Goal: Task Accomplishment & Management: Manage account settings

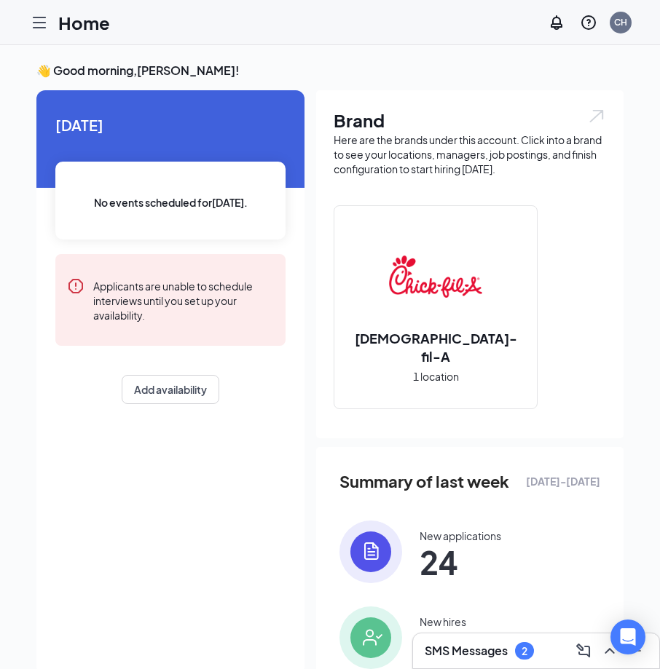
click at [549, 649] on div "SMS Messages 2" at bounding box center [535, 650] width 223 height 23
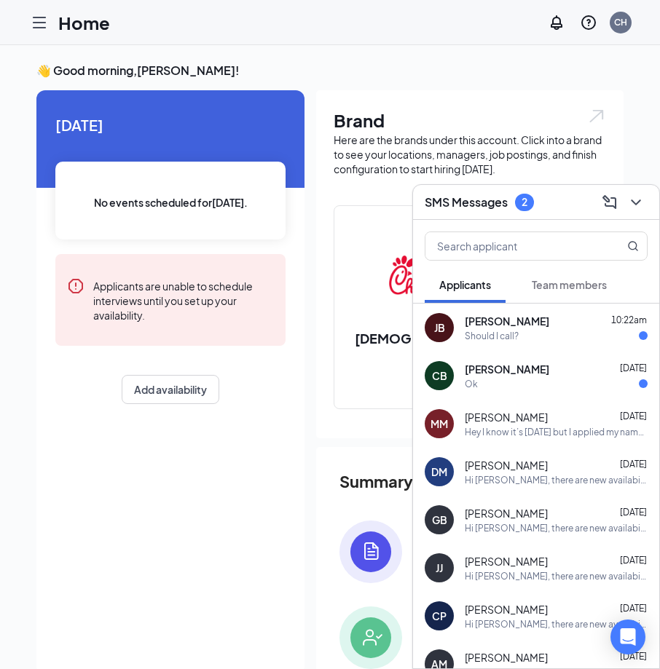
click at [479, 379] on div "Ok" at bounding box center [555, 384] width 183 height 12
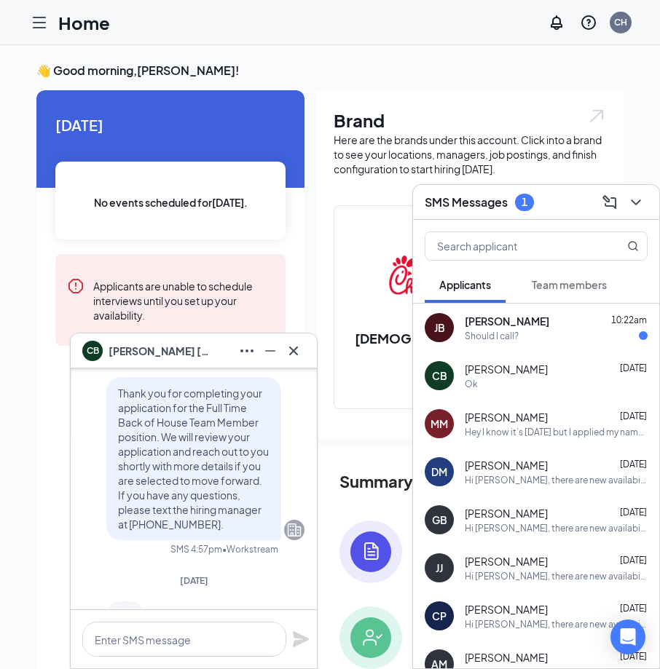
scroll to position [-73, 0]
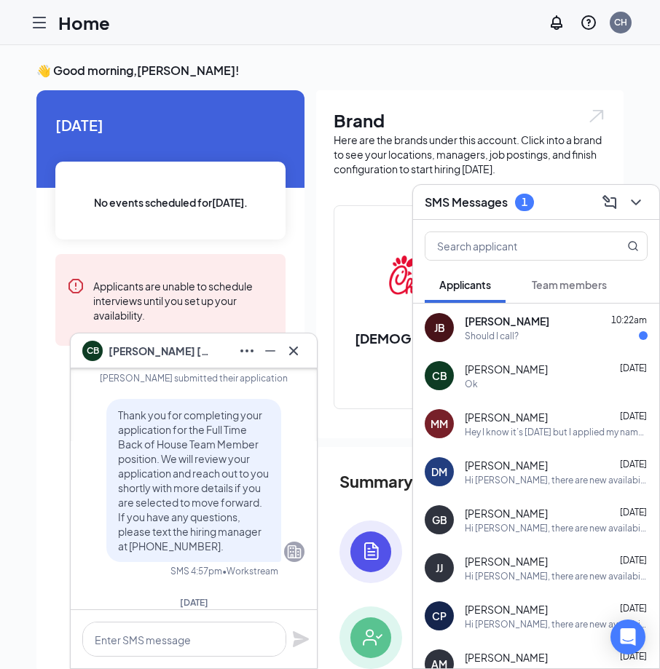
click at [468, 328] on span "[PERSON_NAME]" at bounding box center [506, 321] width 84 height 15
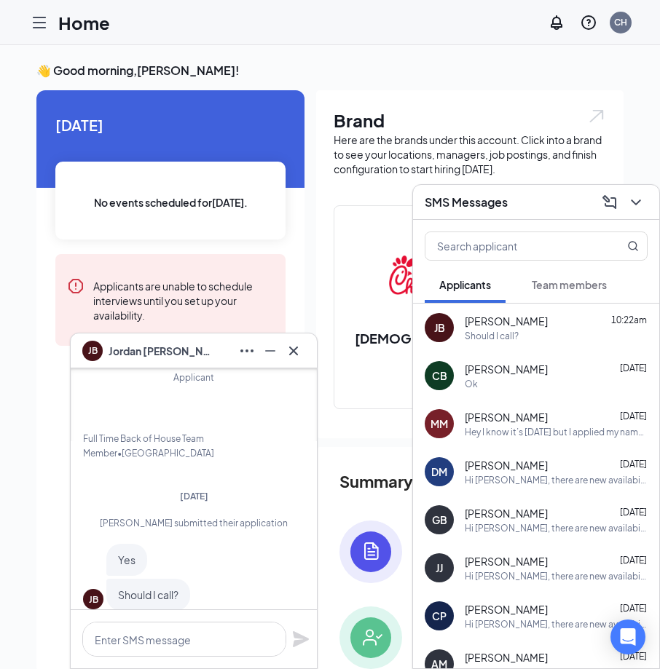
scroll to position [0, 0]
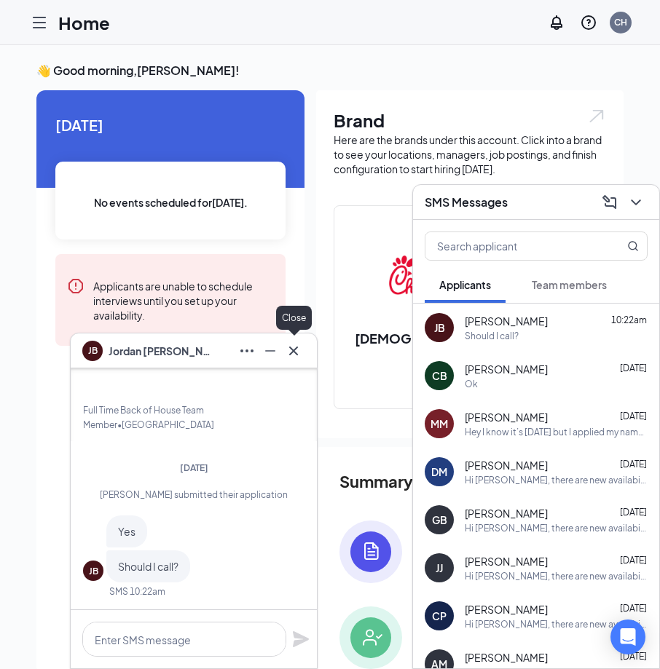
click at [298, 347] on icon "Cross" at bounding box center [293, 350] width 17 height 17
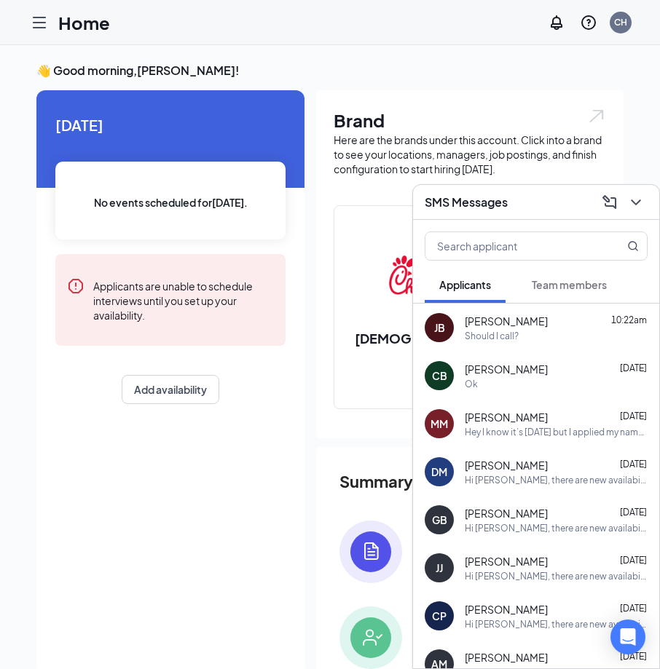
click at [494, 369] on span "[PERSON_NAME]" at bounding box center [505, 369] width 83 height 15
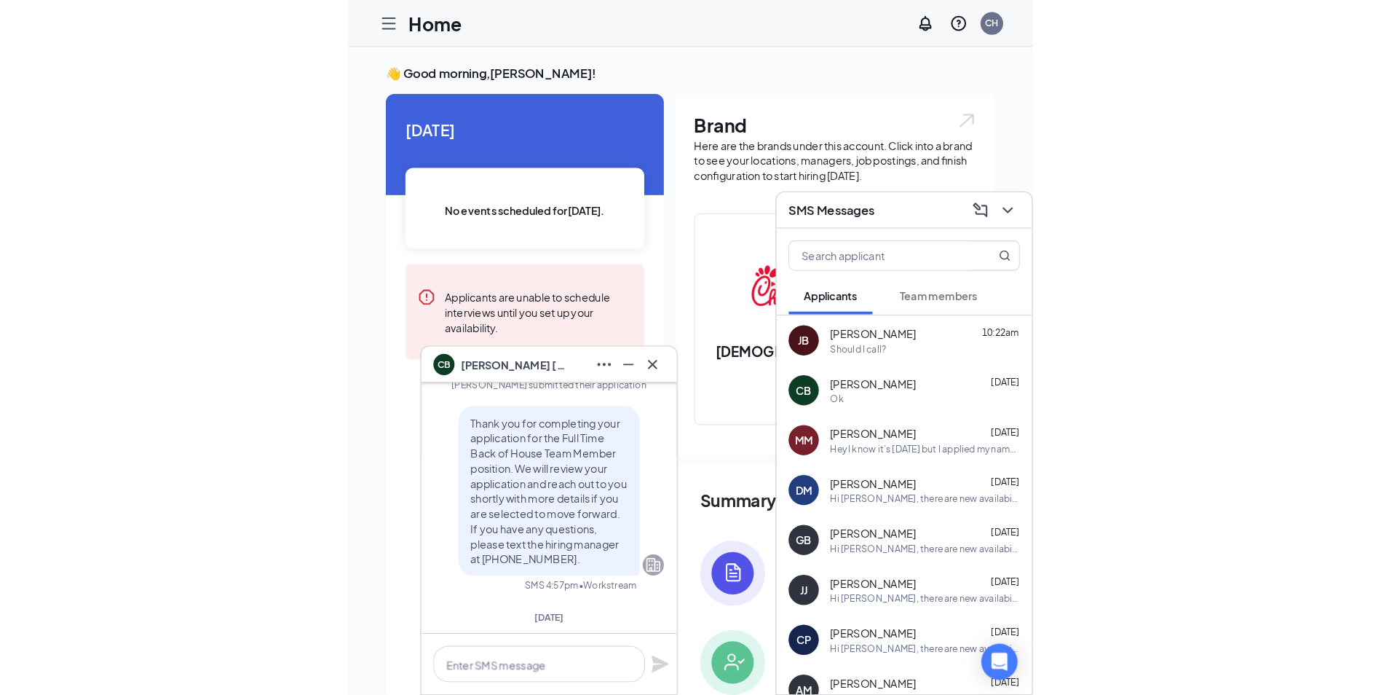
scroll to position [-72, 0]
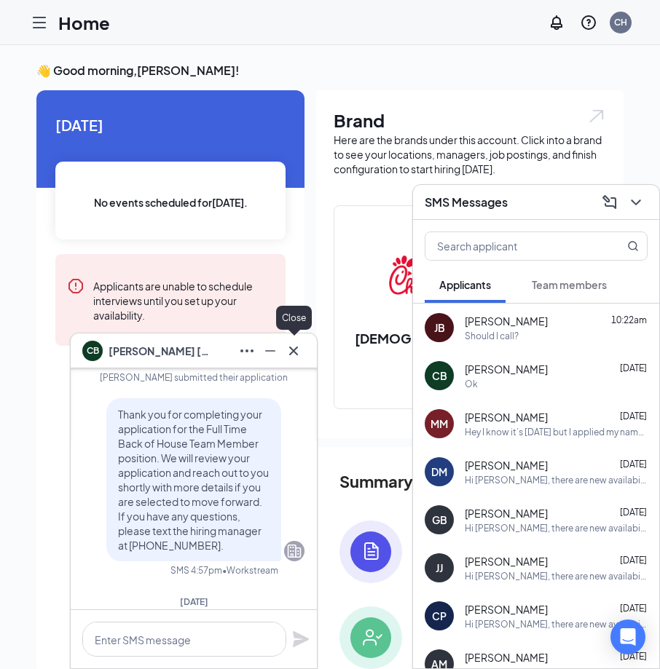
click at [292, 355] on icon "Cross" at bounding box center [293, 350] width 17 height 17
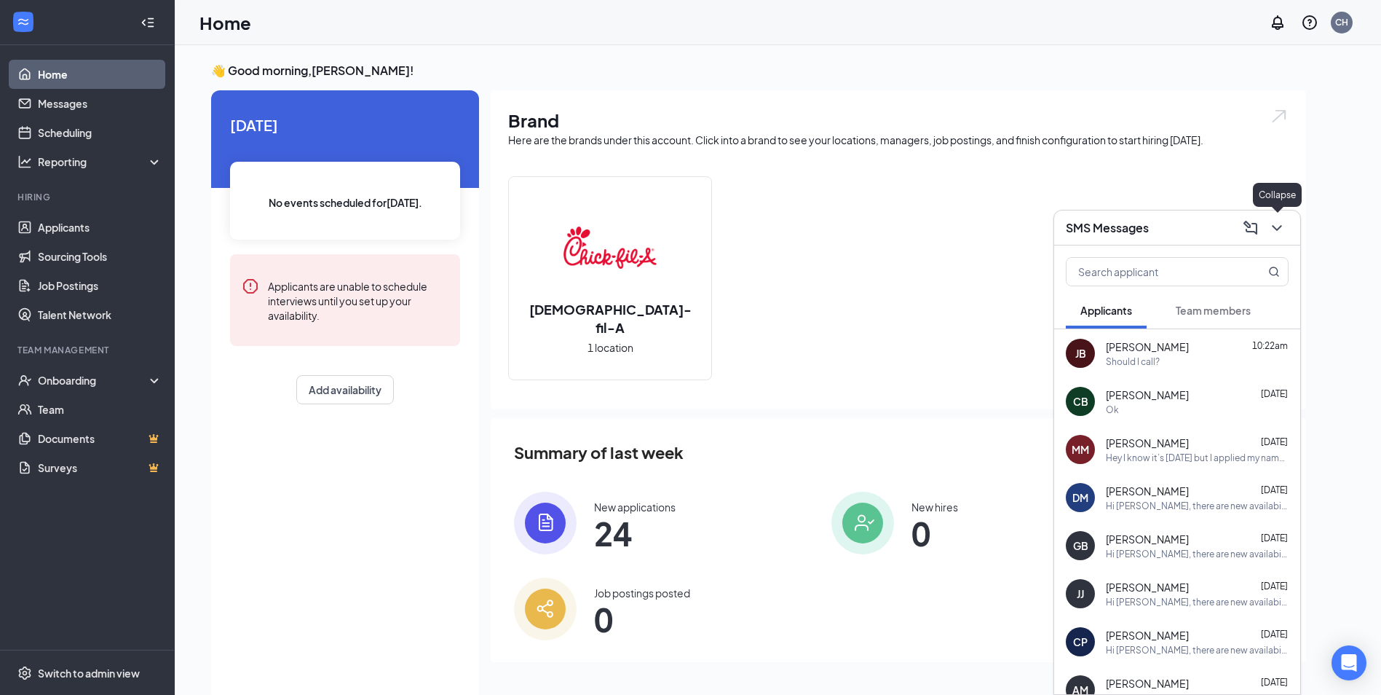
click at [670, 224] on icon "ChevronDown" at bounding box center [1276, 227] width 17 height 17
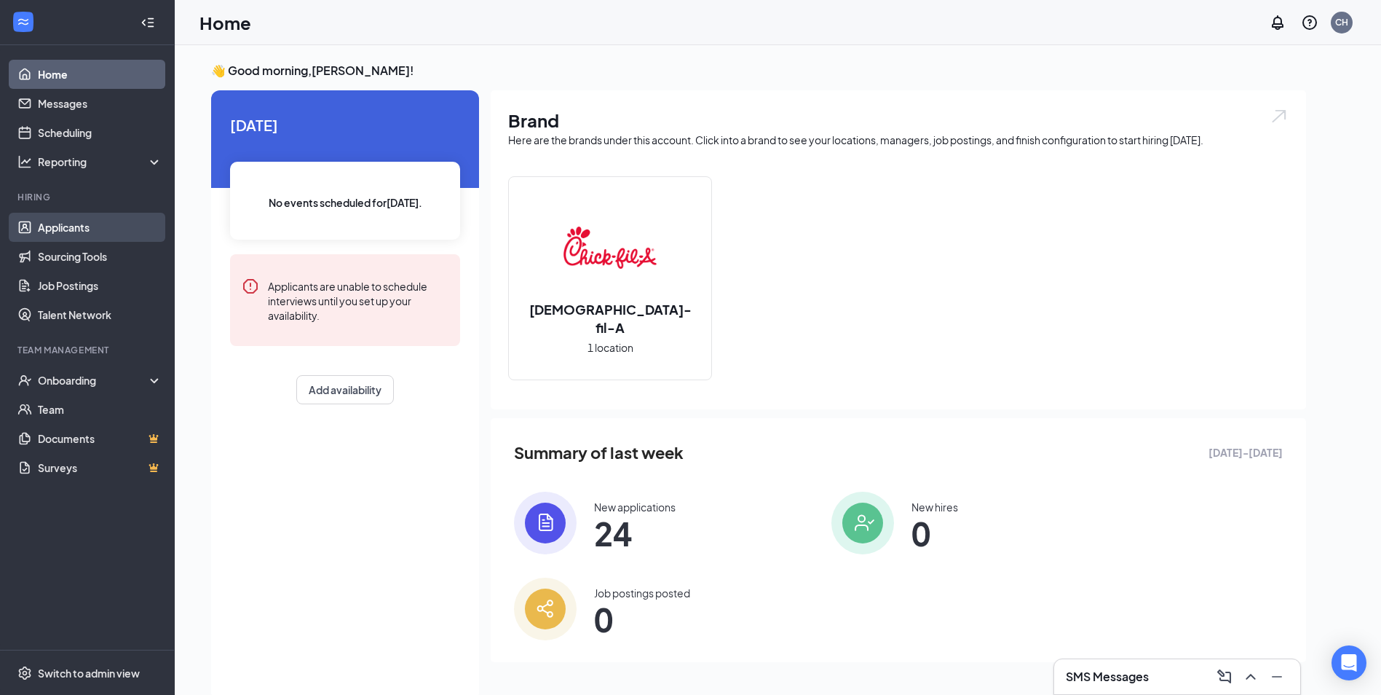
click at [92, 233] on link "Applicants" at bounding box center [100, 227] width 124 height 29
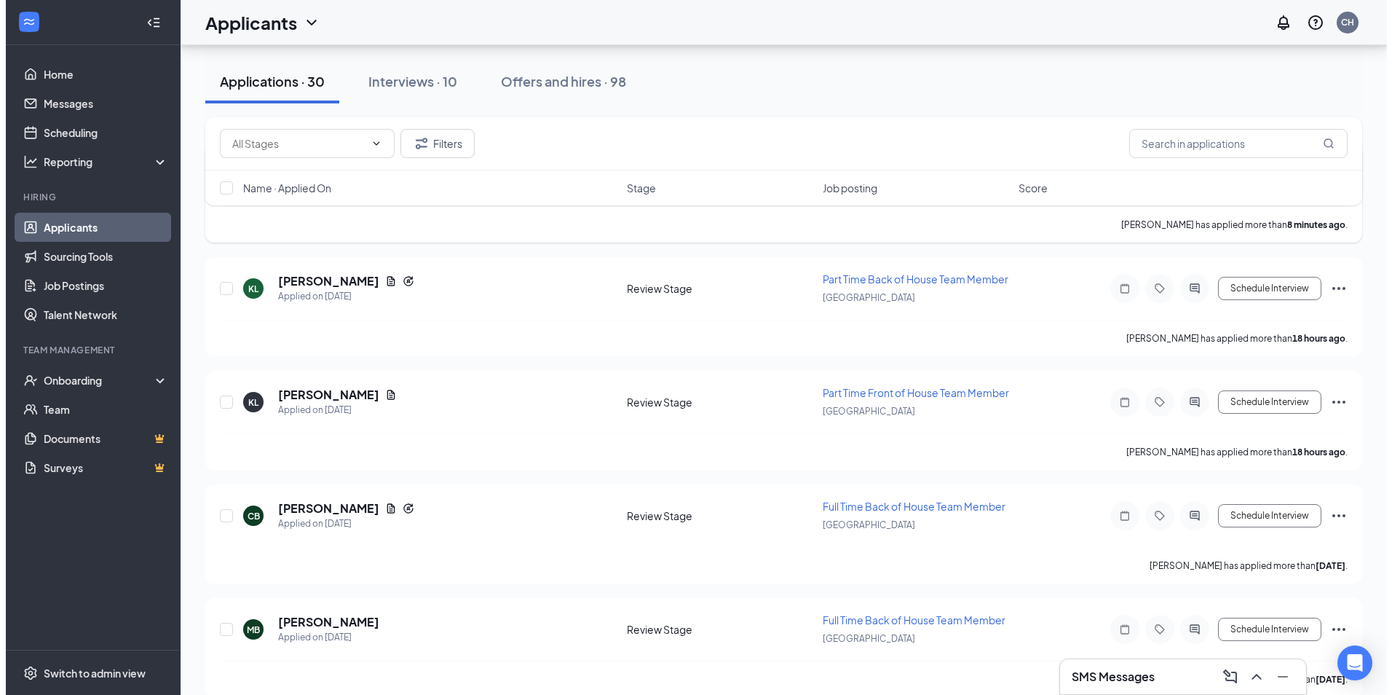
scroll to position [218, 0]
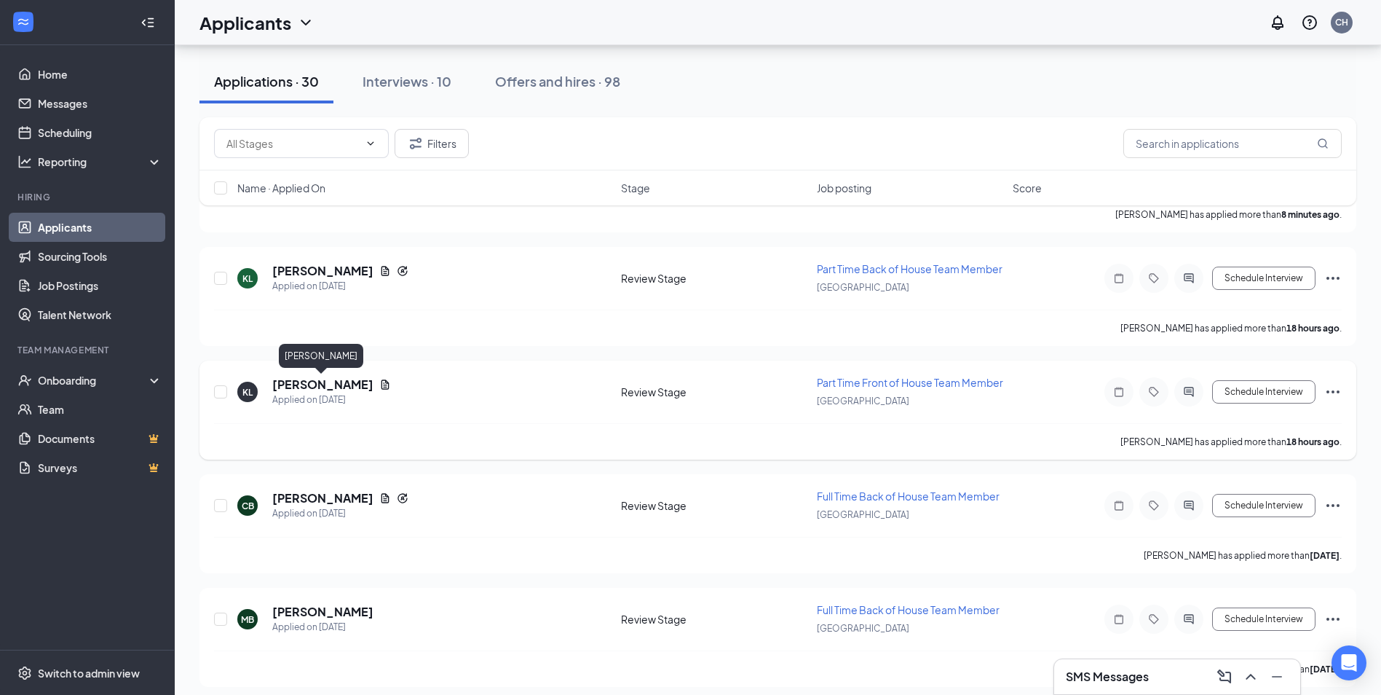
click at [319, 383] on h5 "[PERSON_NAME]" at bounding box center [322, 384] width 101 height 16
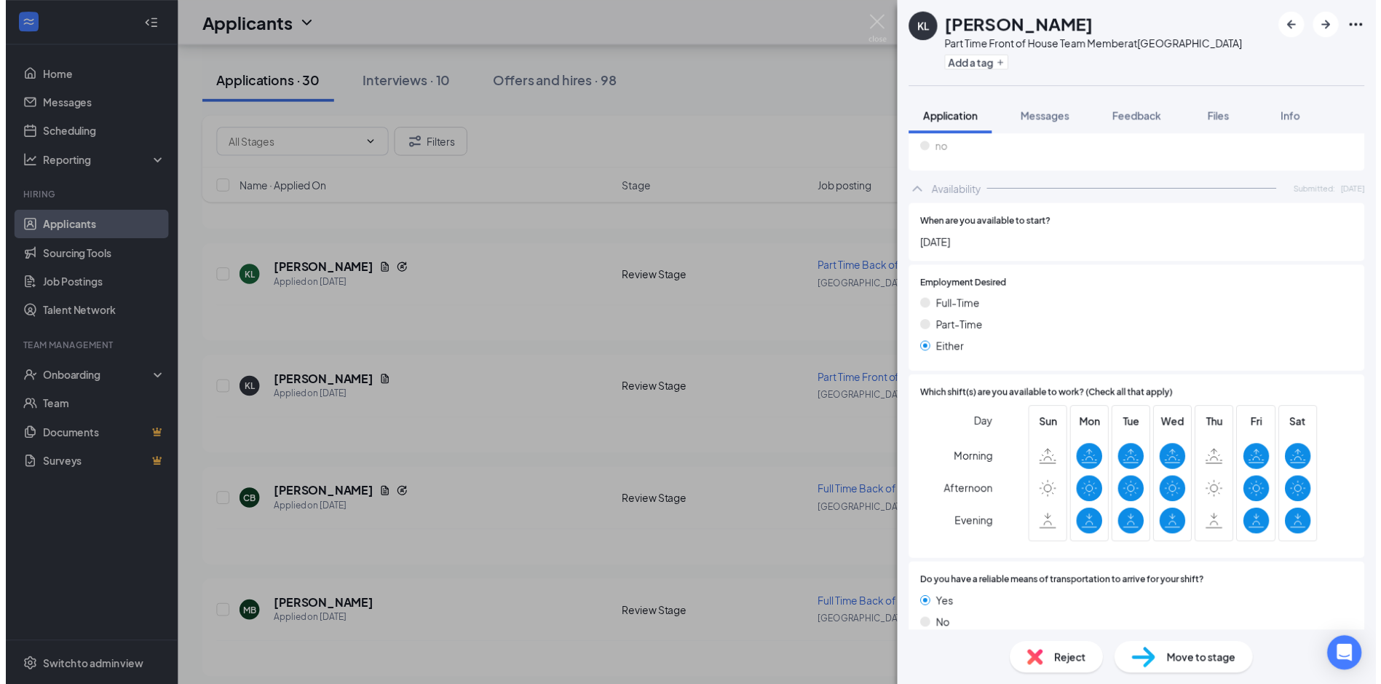
scroll to position [2162, 0]
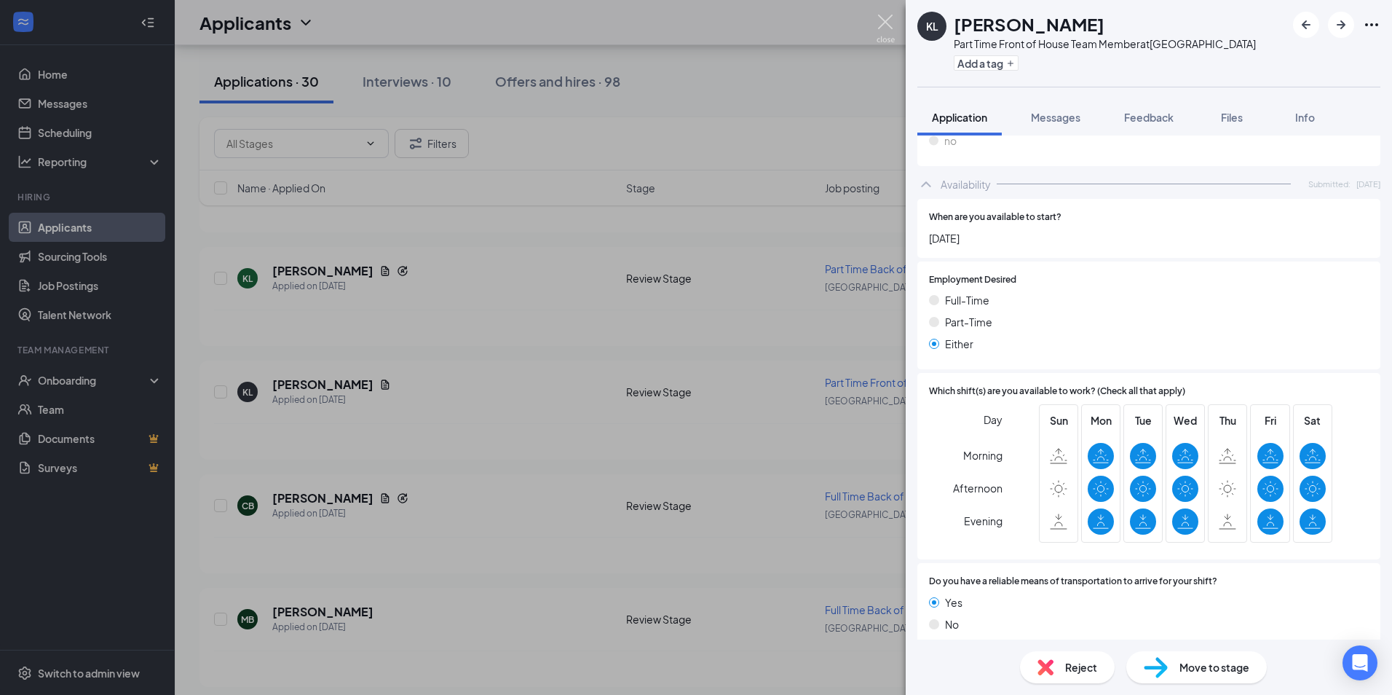
click at [670, 23] on img at bounding box center [886, 29] width 18 height 28
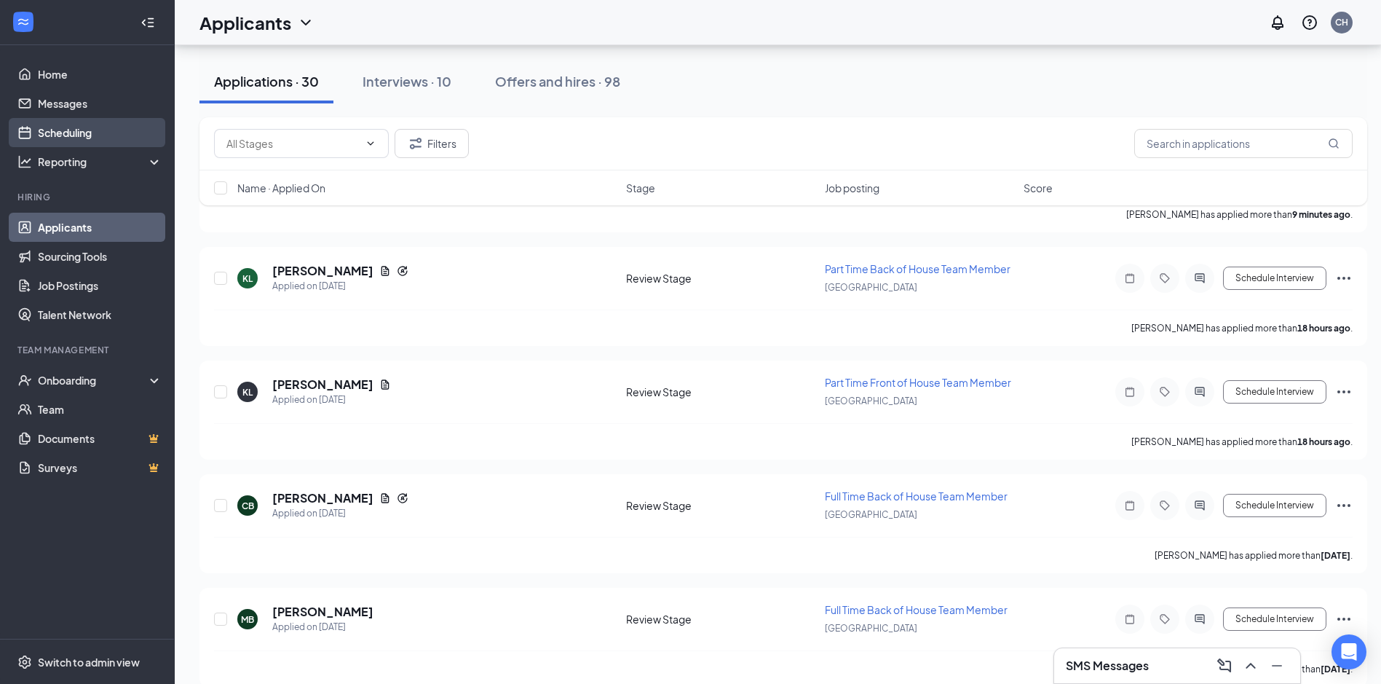
click at [70, 135] on link "Scheduling" at bounding box center [100, 132] width 124 height 29
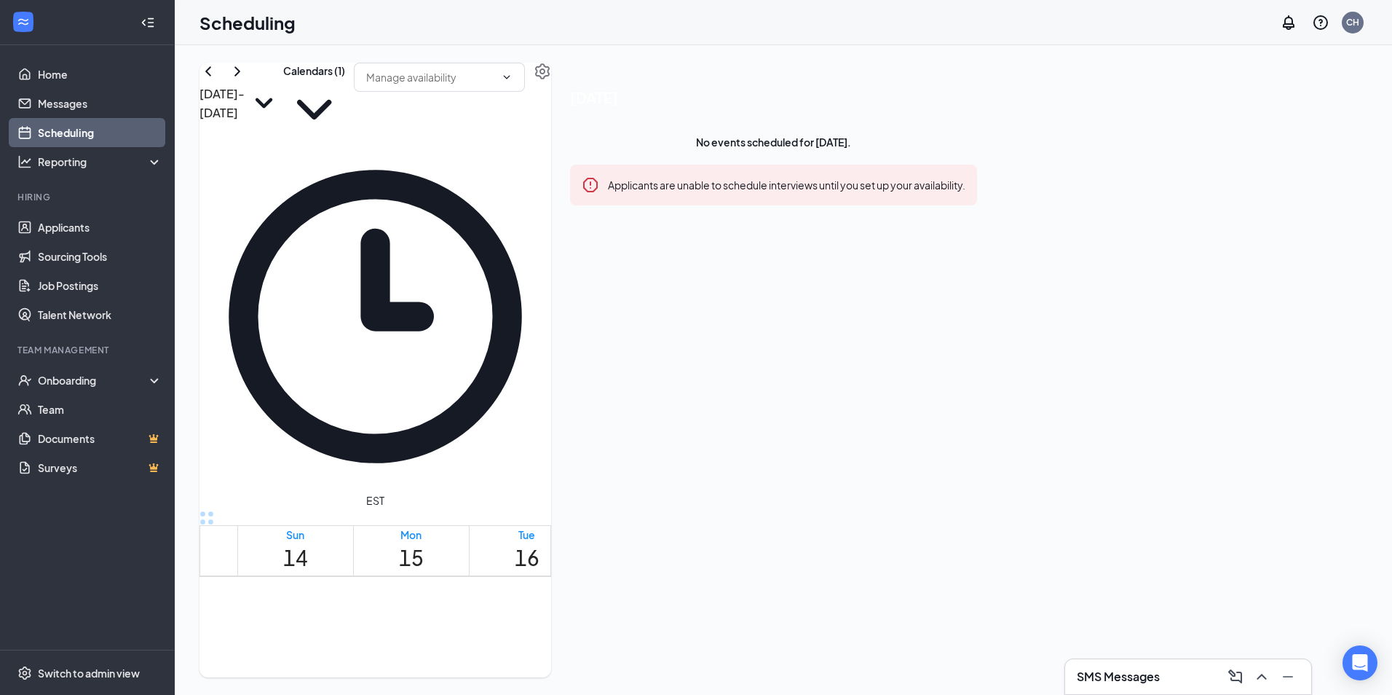
scroll to position [1748, 0]
click at [345, 100] on icon "ChevronDown" at bounding box center [314, 110] width 62 height 62
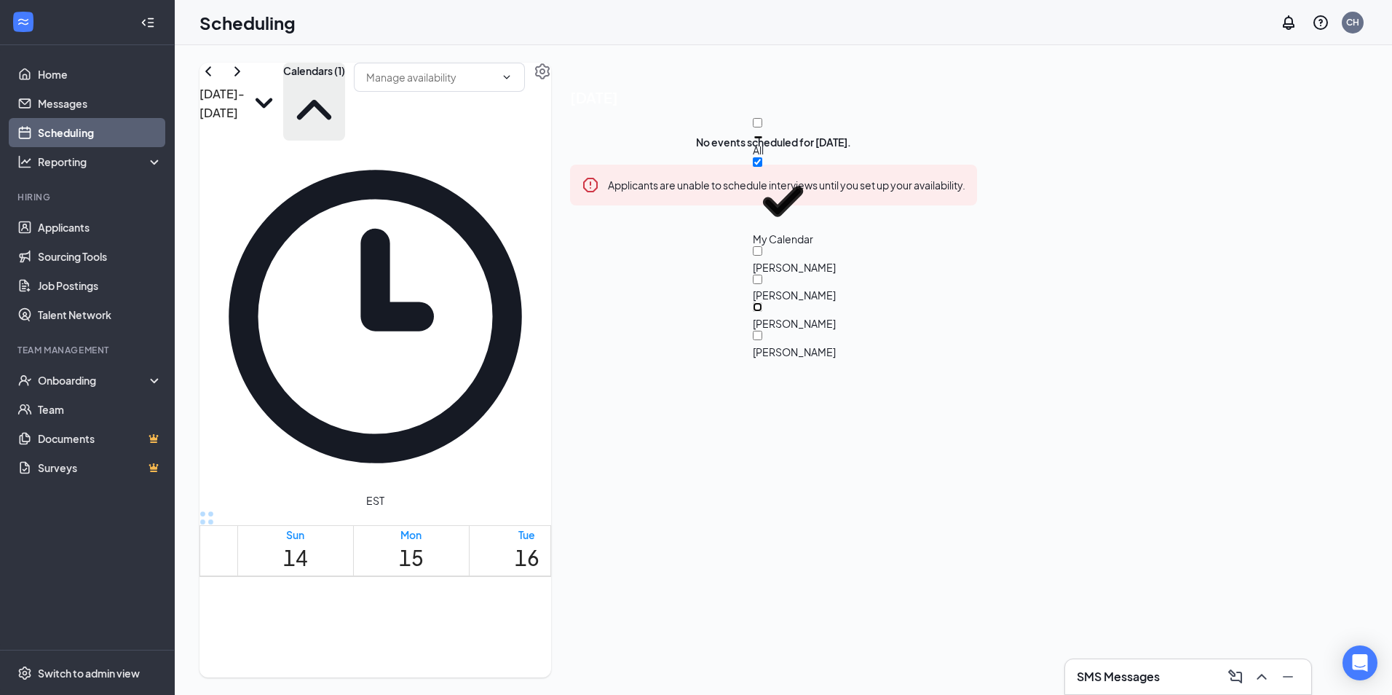
click at [670, 302] on input "[PERSON_NAME]" at bounding box center [757, 306] width 9 height 9
checkbox input "true"
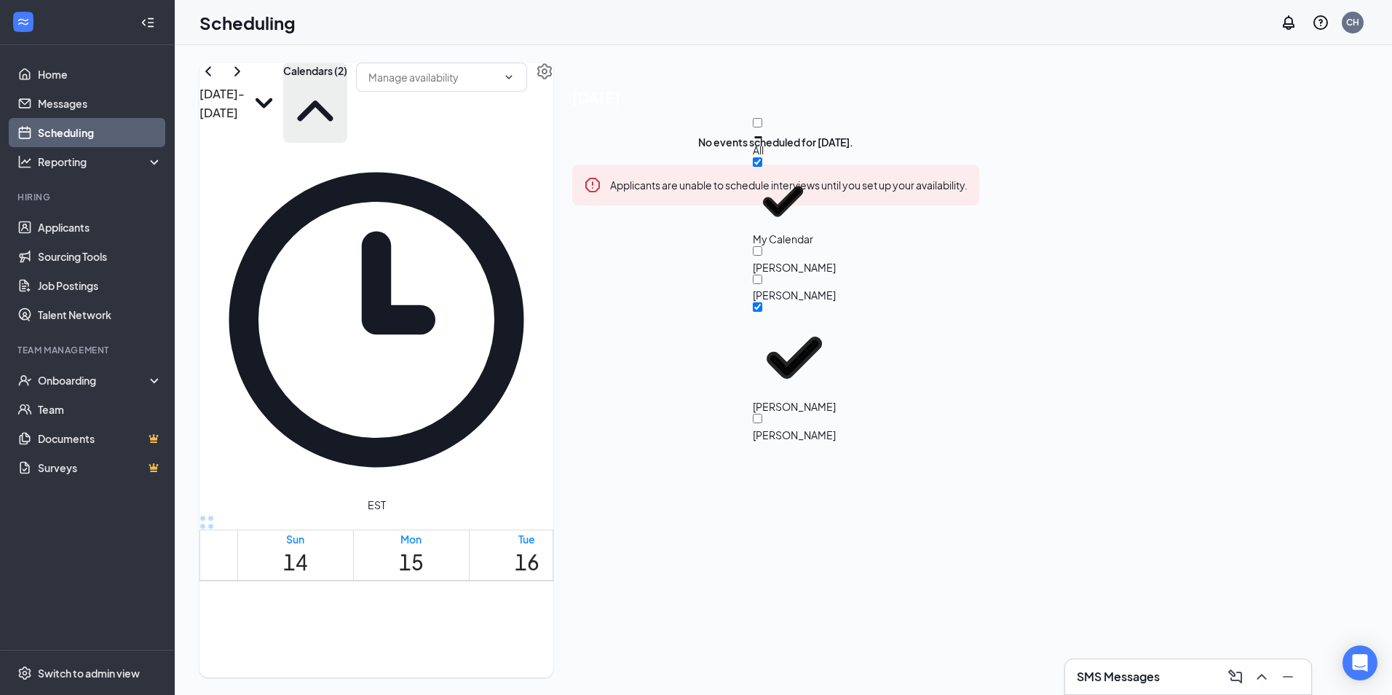
click at [553, 84] on div "[DATE] - [DATE] Calendars (2) EST Sun 14 Mon 15 Tue 16 Wed 17 Thu 18 Fri 19 Sat…" at bounding box center [376, 370] width 354 height 614
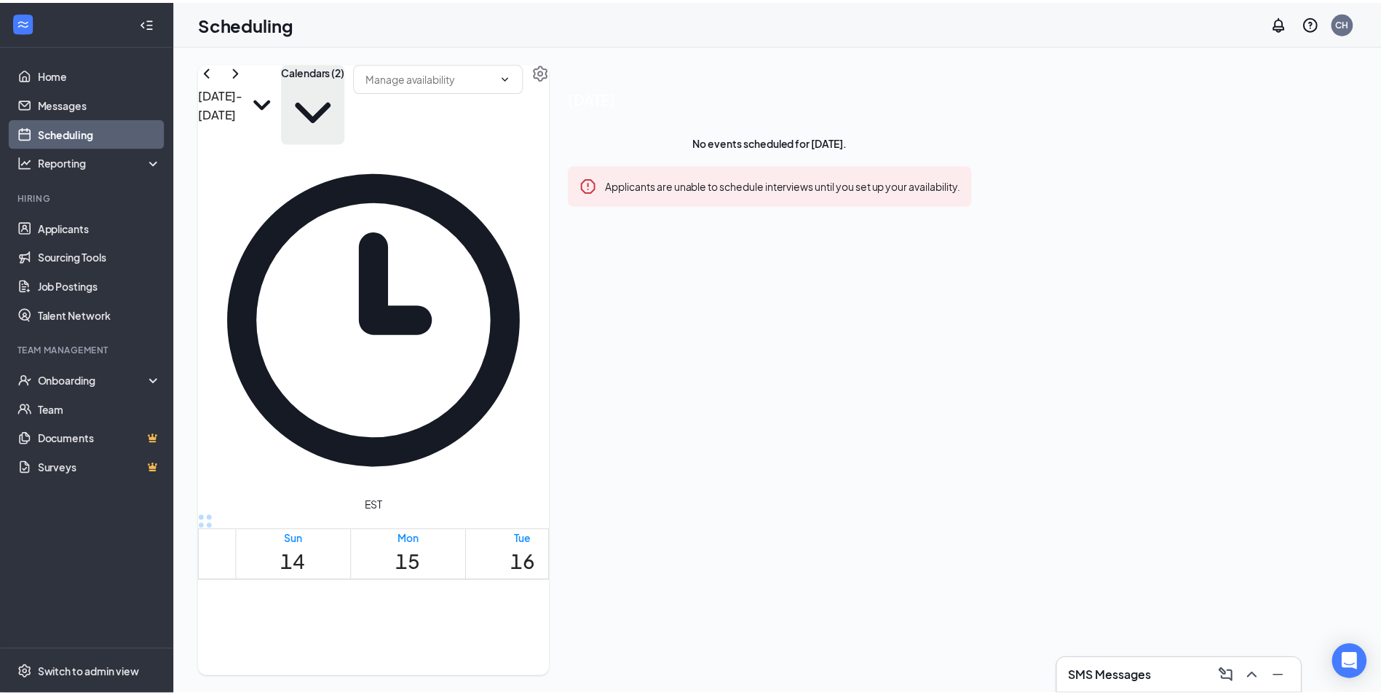
scroll to position [146, 0]
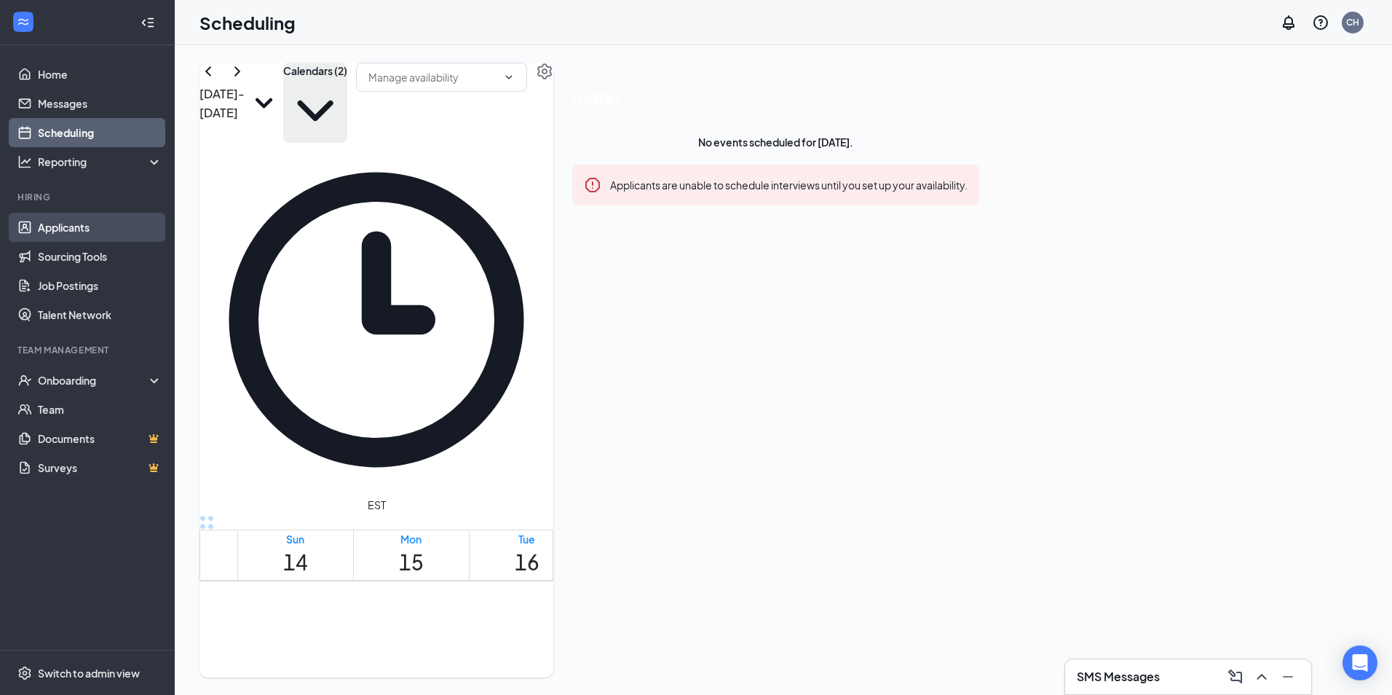
click at [95, 224] on link "Applicants" at bounding box center [100, 227] width 124 height 29
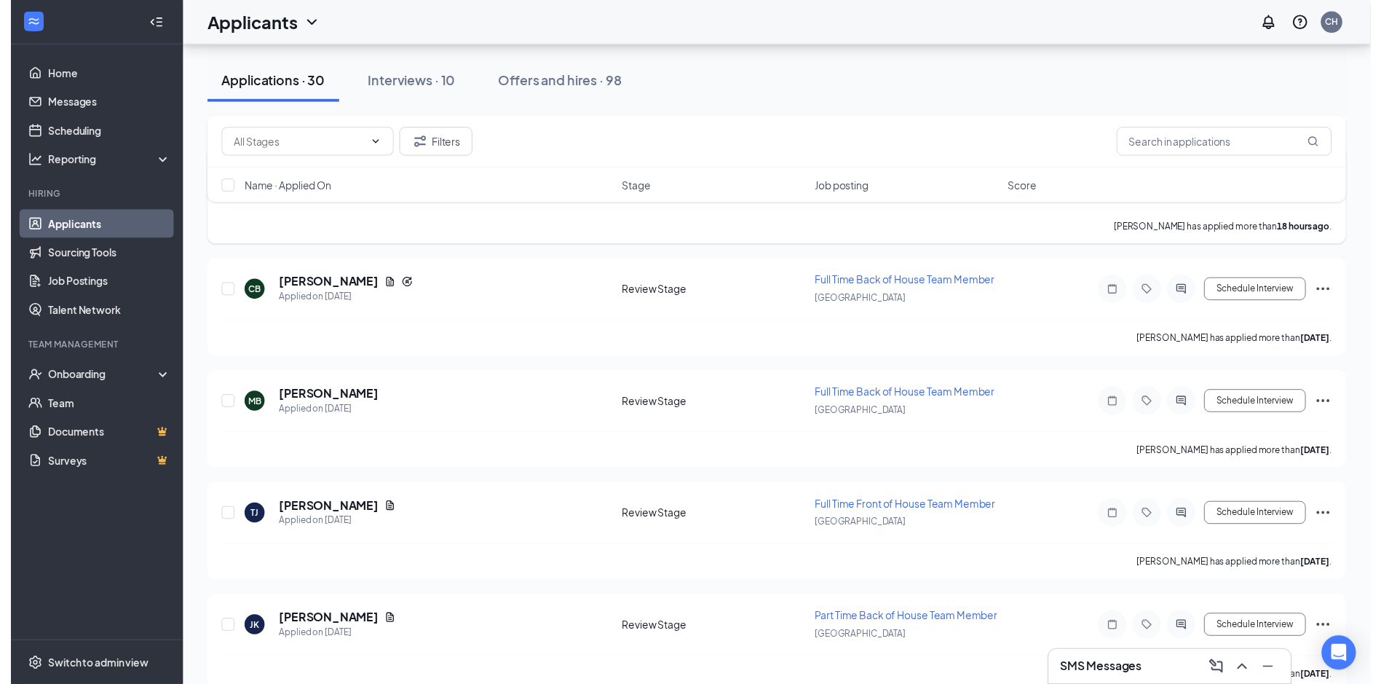
scroll to position [582, 0]
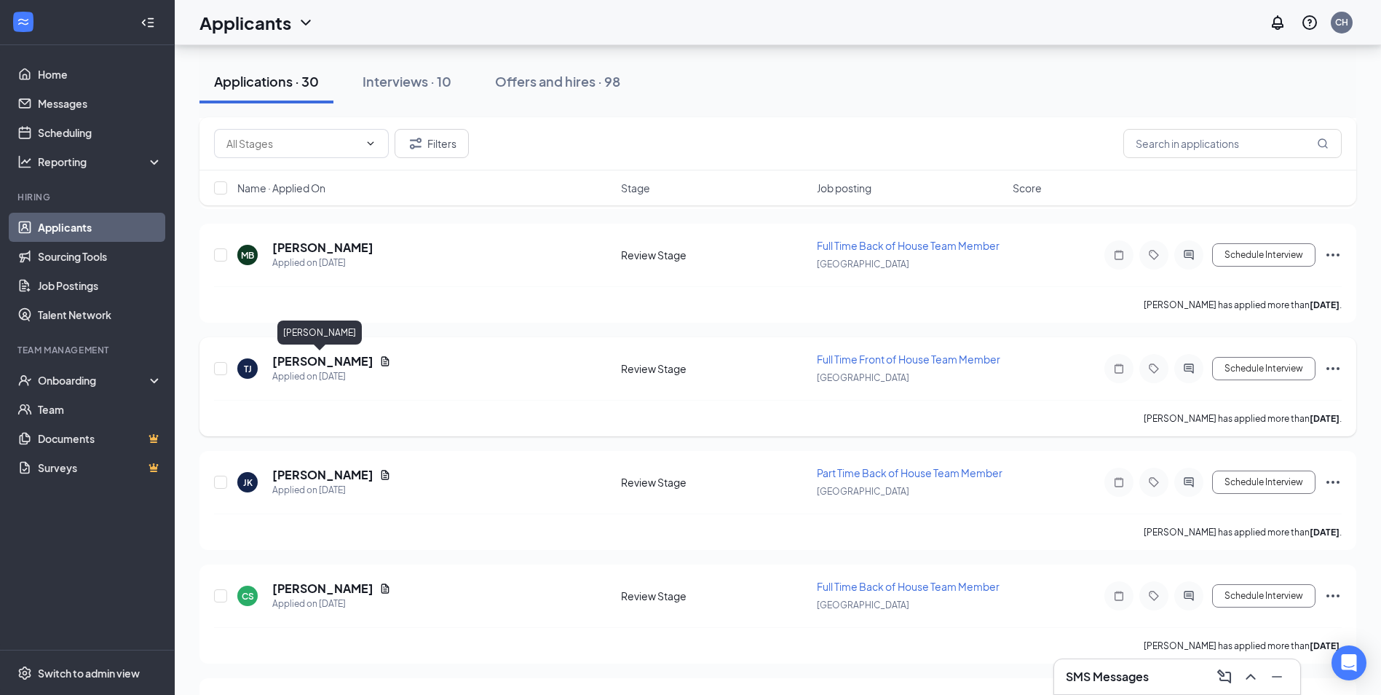
click at [336, 361] on h5 "[PERSON_NAME]" at bounding box center [322, 361] width 101 height 16
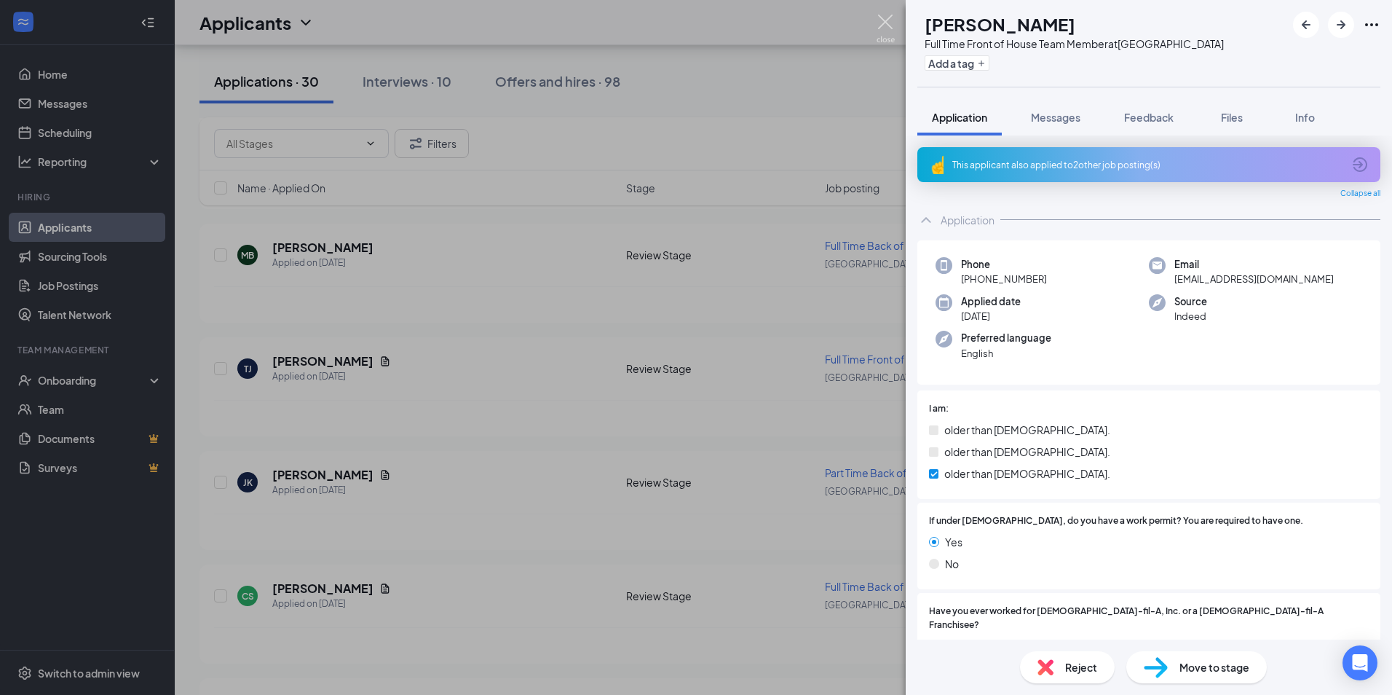
click at [670, 24] on img at bounding box center [886, 29] width 18 height 28
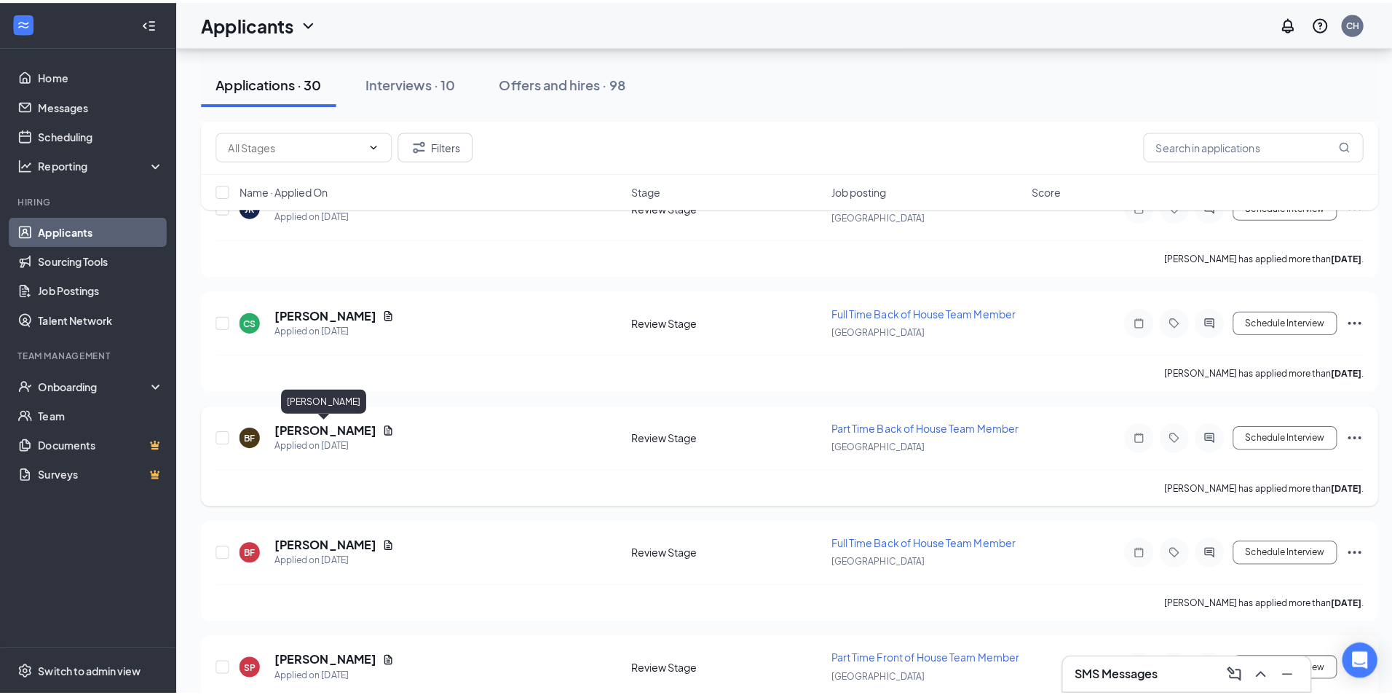
scroll to position [1019, 0]
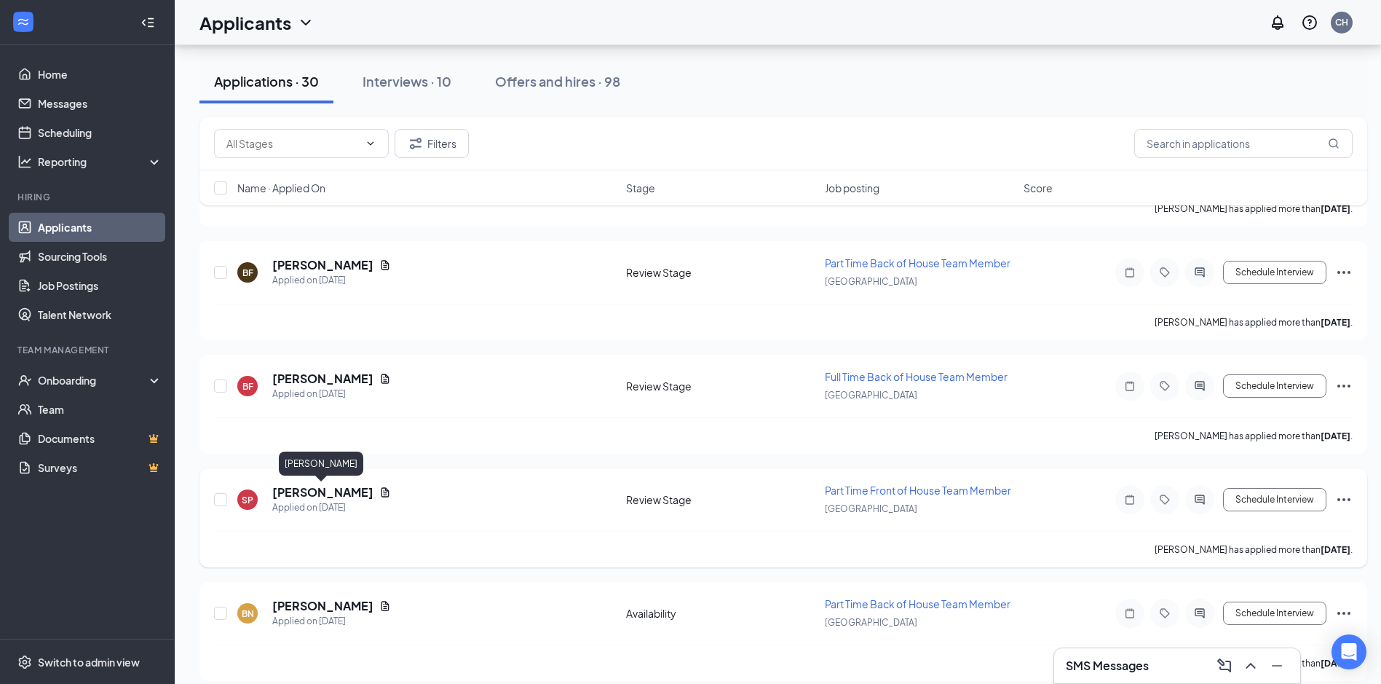
click at [335, 490] on h5 "[PERSON_NAME]" at bounding box center [322, 492] width 101 height 16
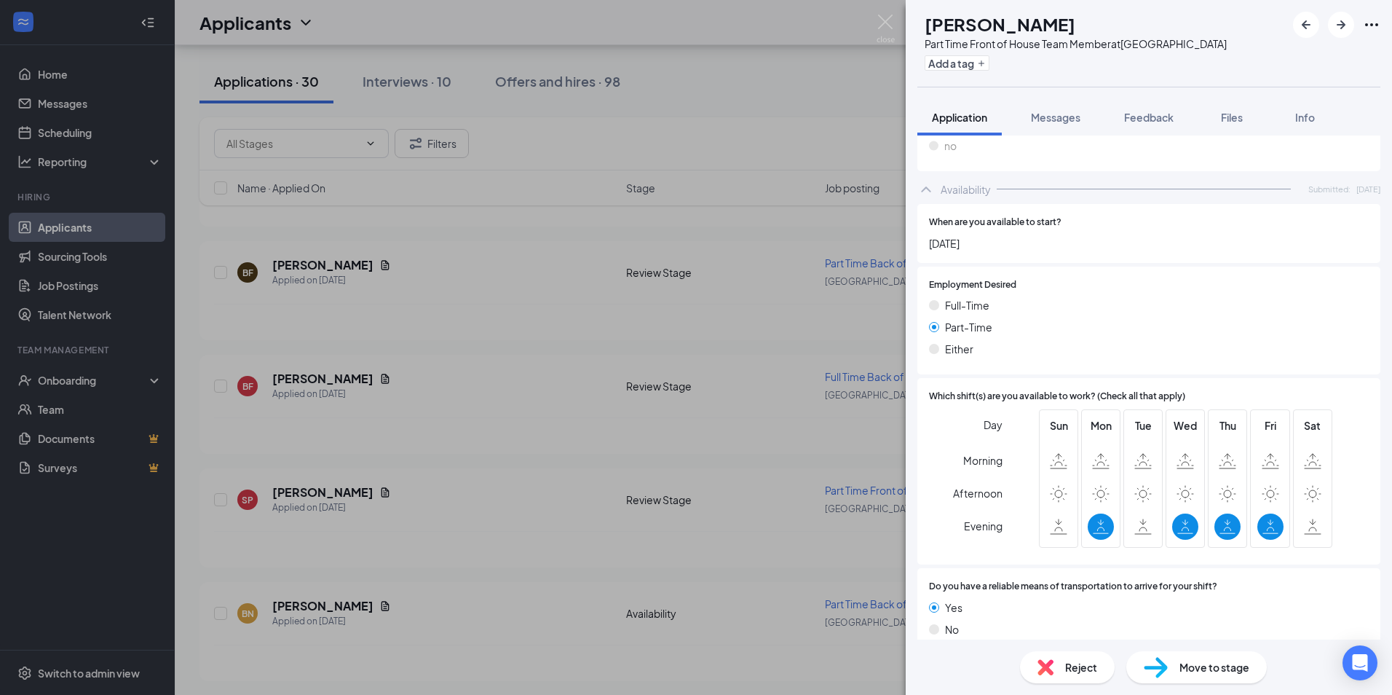
scroll to position [2121, 0]
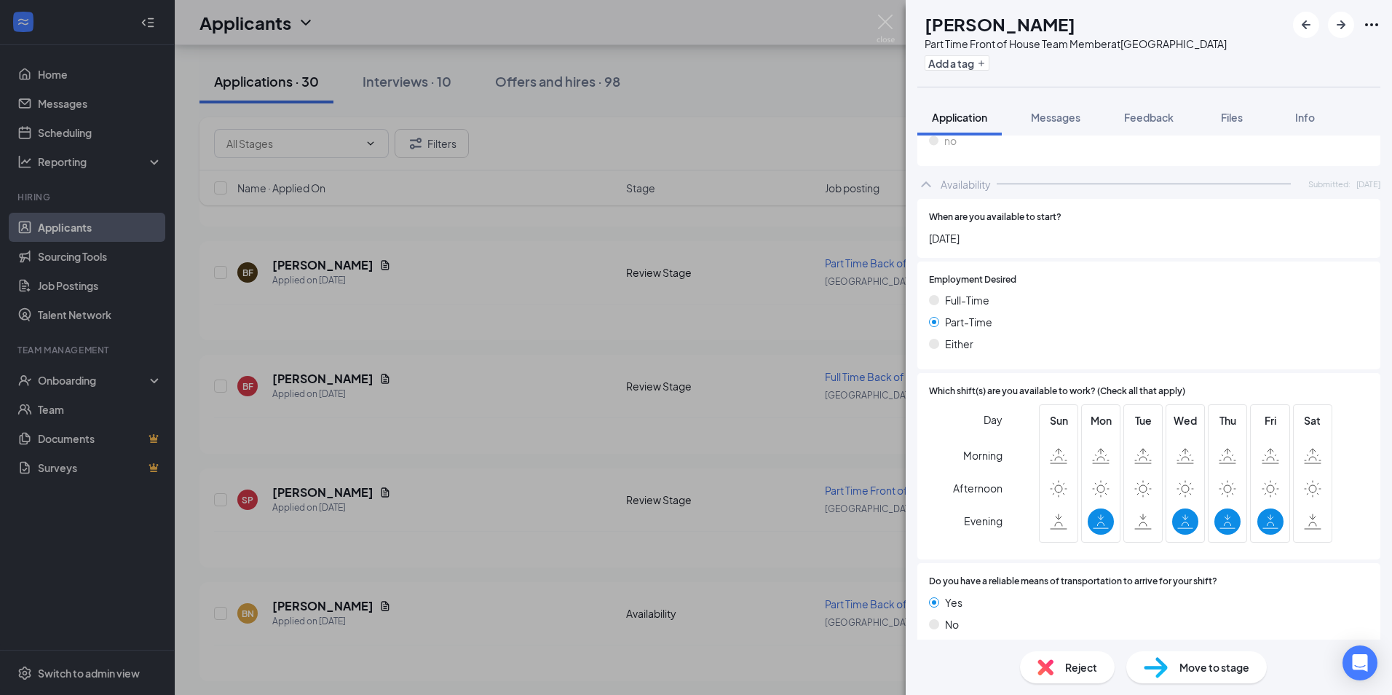
click at [670, 668] on span "Reject" at bounding box center [1081, 667] width 32 height 16
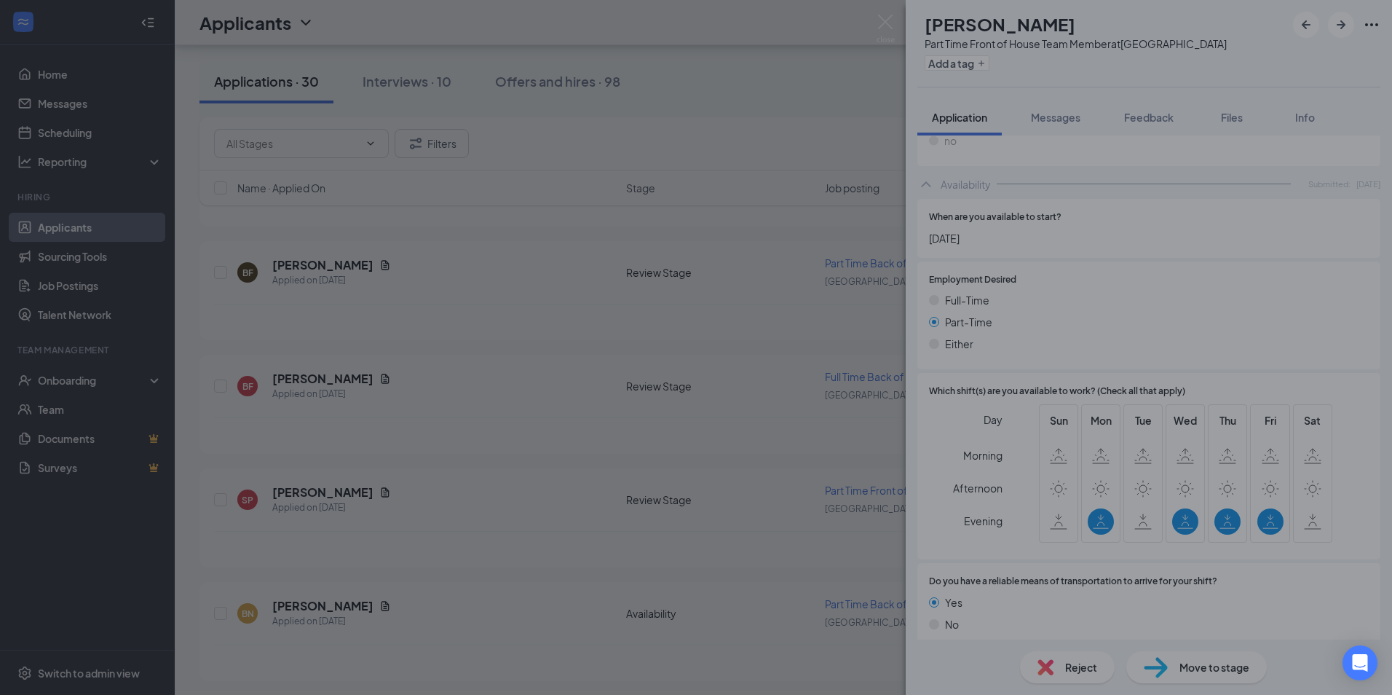
scroll to position [2116, 0]
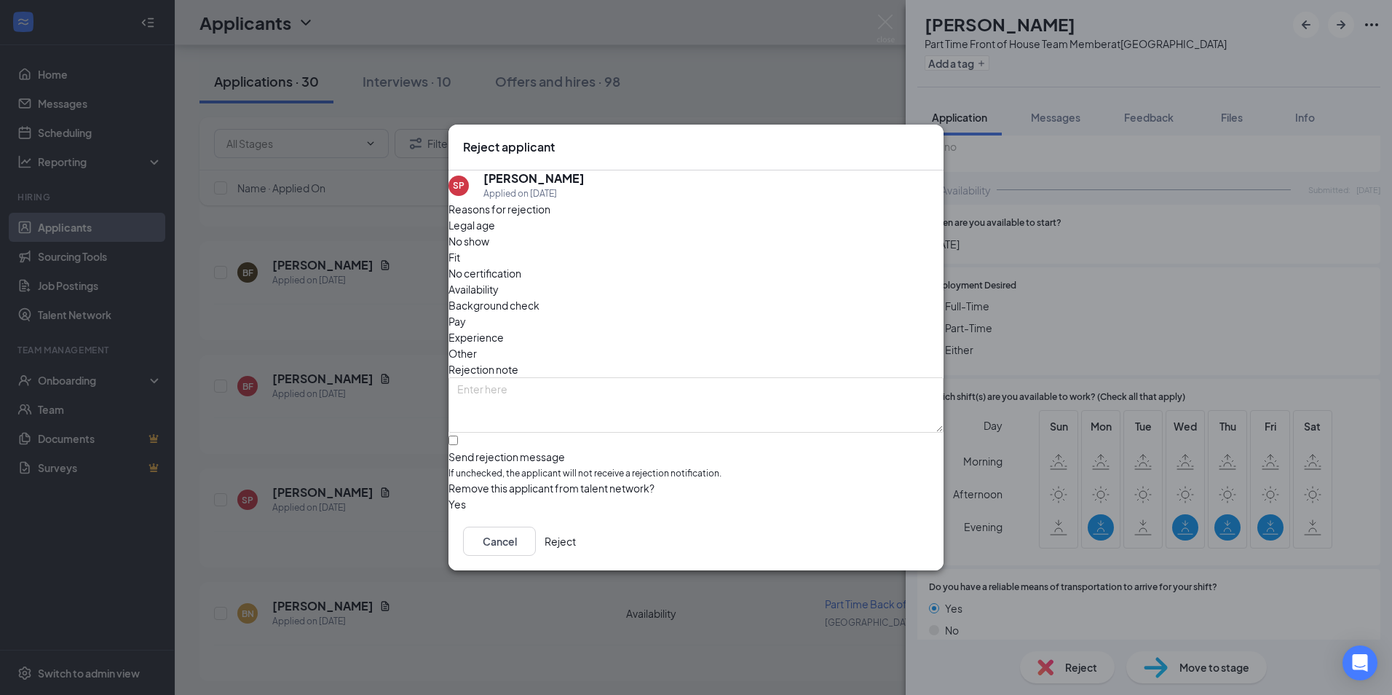
click at [499, 281] on span "Availability" at bounding box center [473, 289] width 50 height 16
click at [462, 417] on div "SP [PERSON_NAME] Applied on [DATE] Reasons for rejection Legal age No show Fit …" at bounding box center [695, 341] width 495 height 342
click at [458, 435] on input "Send rejection message If unchecked, the applicant will not receive a rejection…" at bounding box center [452, 439] width 9 height 9
checkbox input "true"
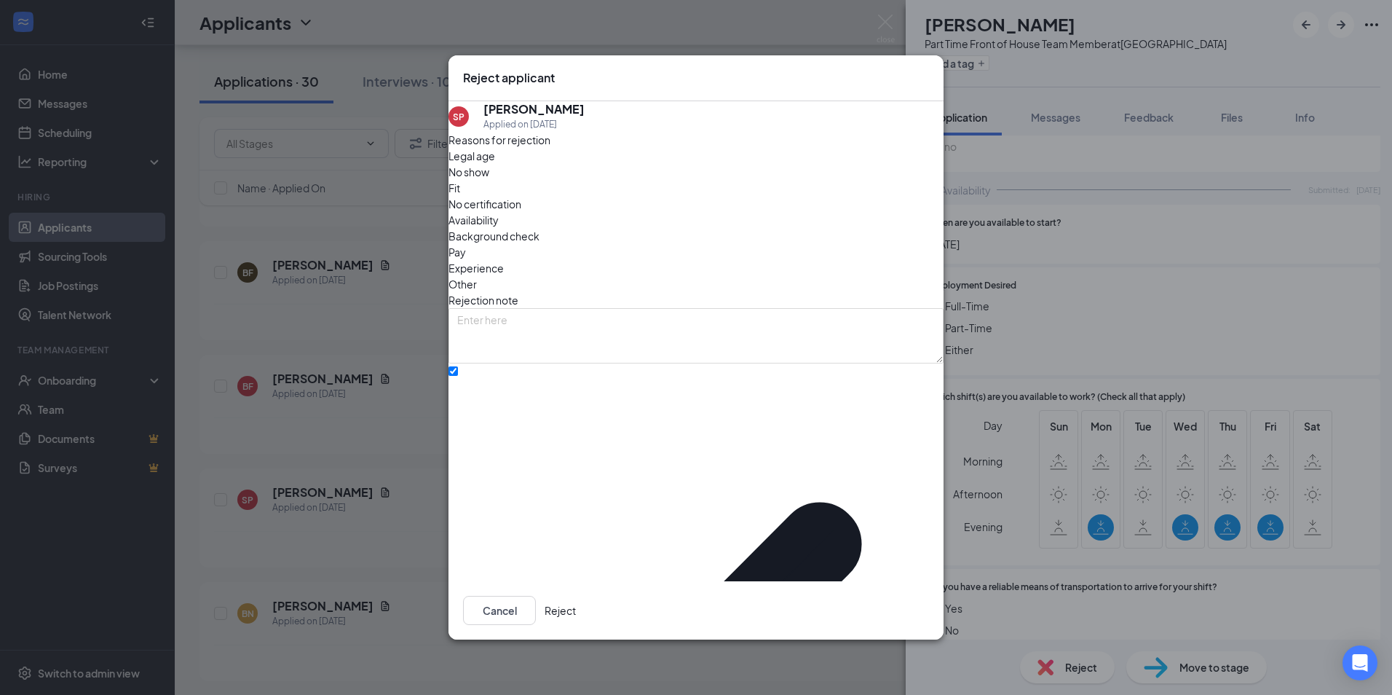
click at [576, 596] on button "Reject" at bounding box center [560, 610] width 31 height 29
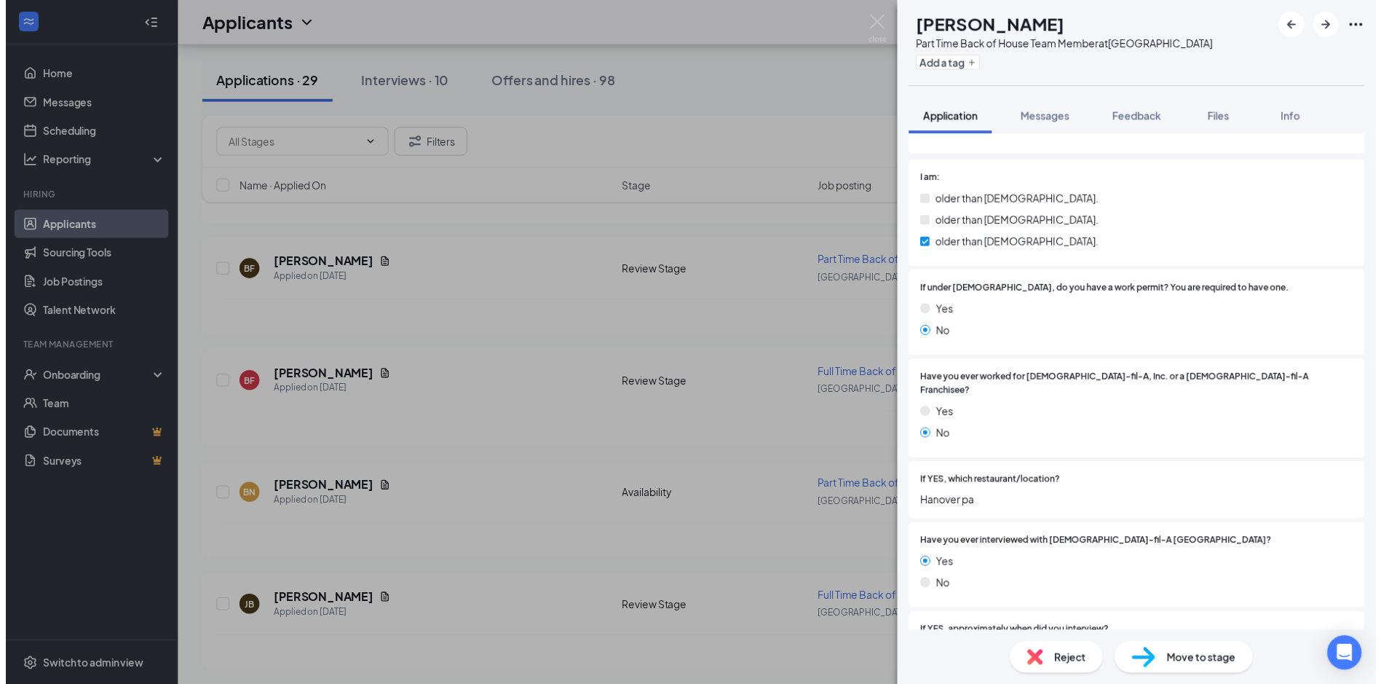
scroll to position [138, 0]
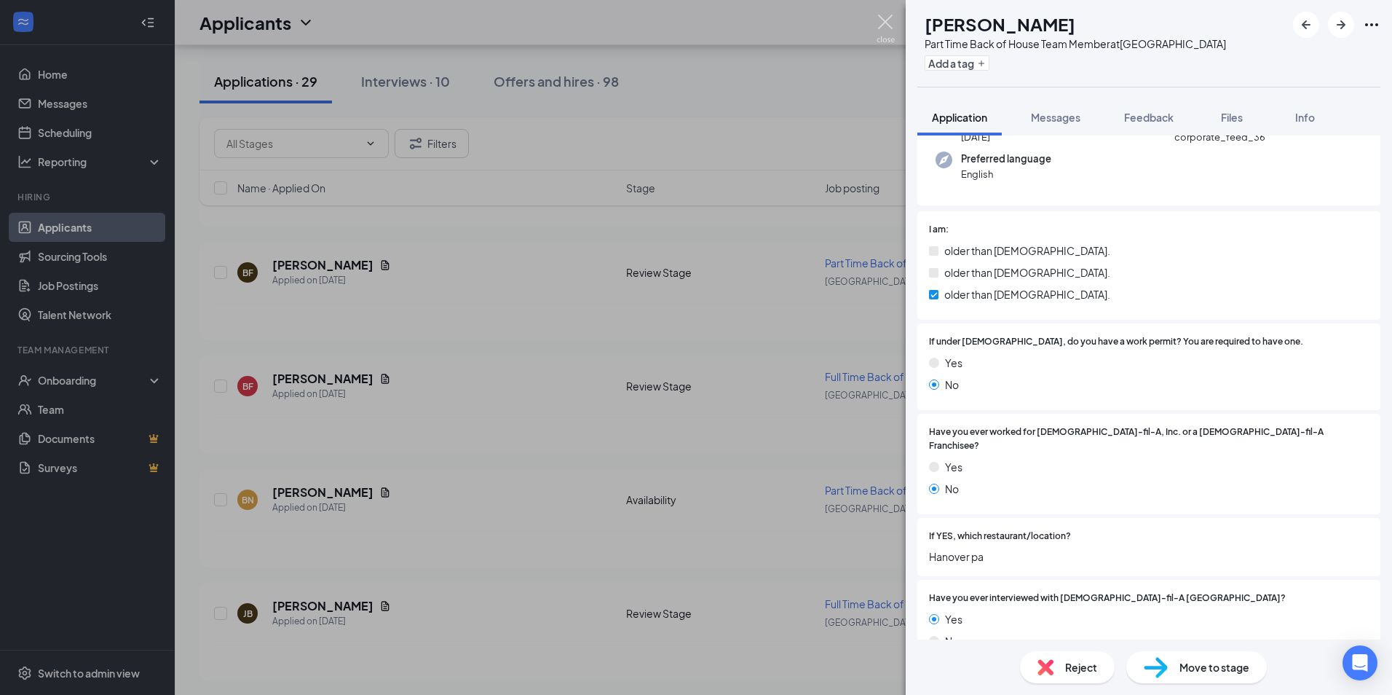
click at [670, 17] on img at bounding box center [886, 29] width 18 height 28
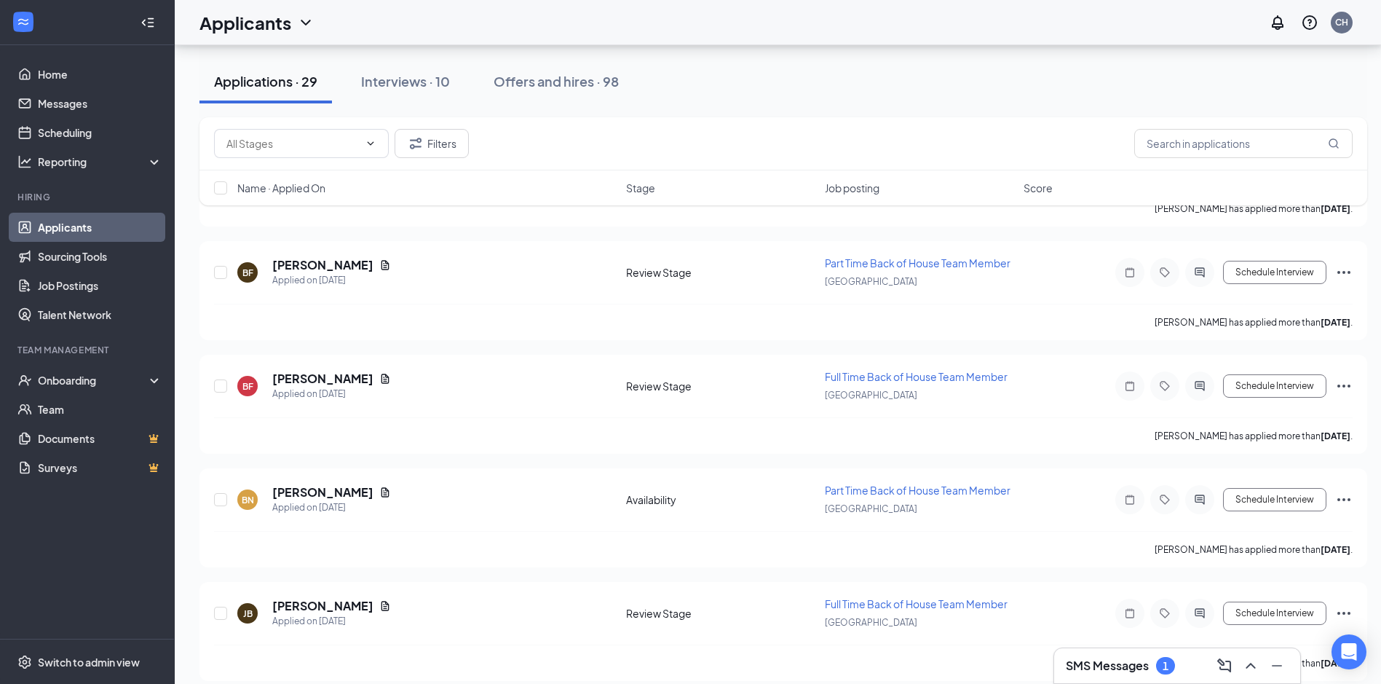
click at [670, 665] on div "SMS Messages 1" at bounding box center [1177, 665] width 223 height 23
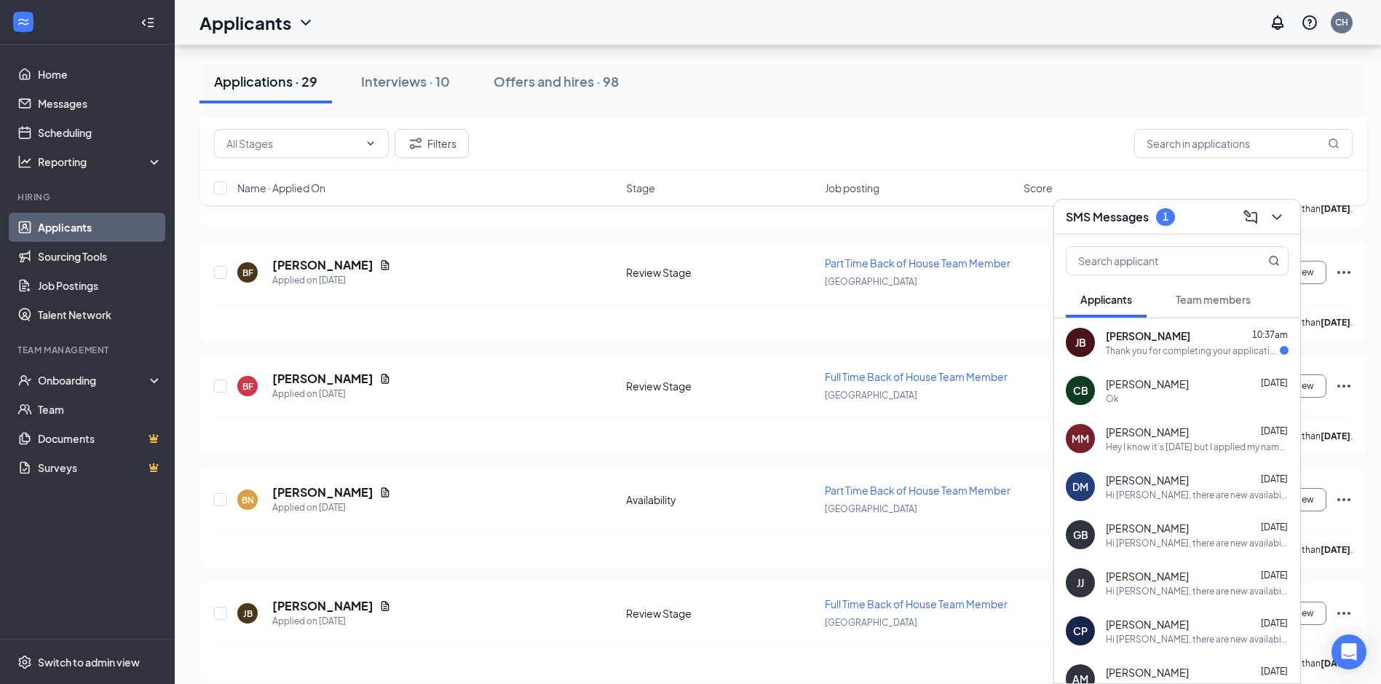
click at [670, 350] on div "Thank you for completing your application for the Full Time Back of House Team …" at bounding box center [1193, 350] width 174 height 12
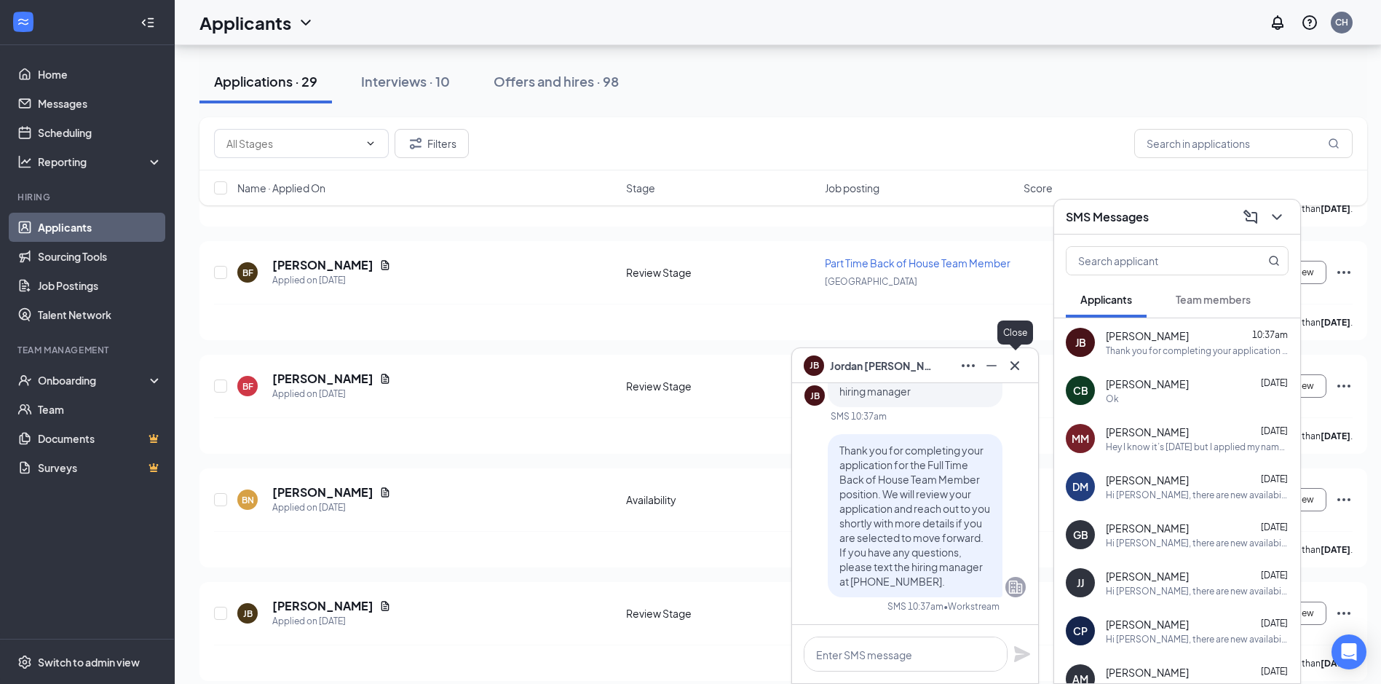
click at [670, 365] on icon "Cross" at bounding box center [1014, 365] width 17 height 17
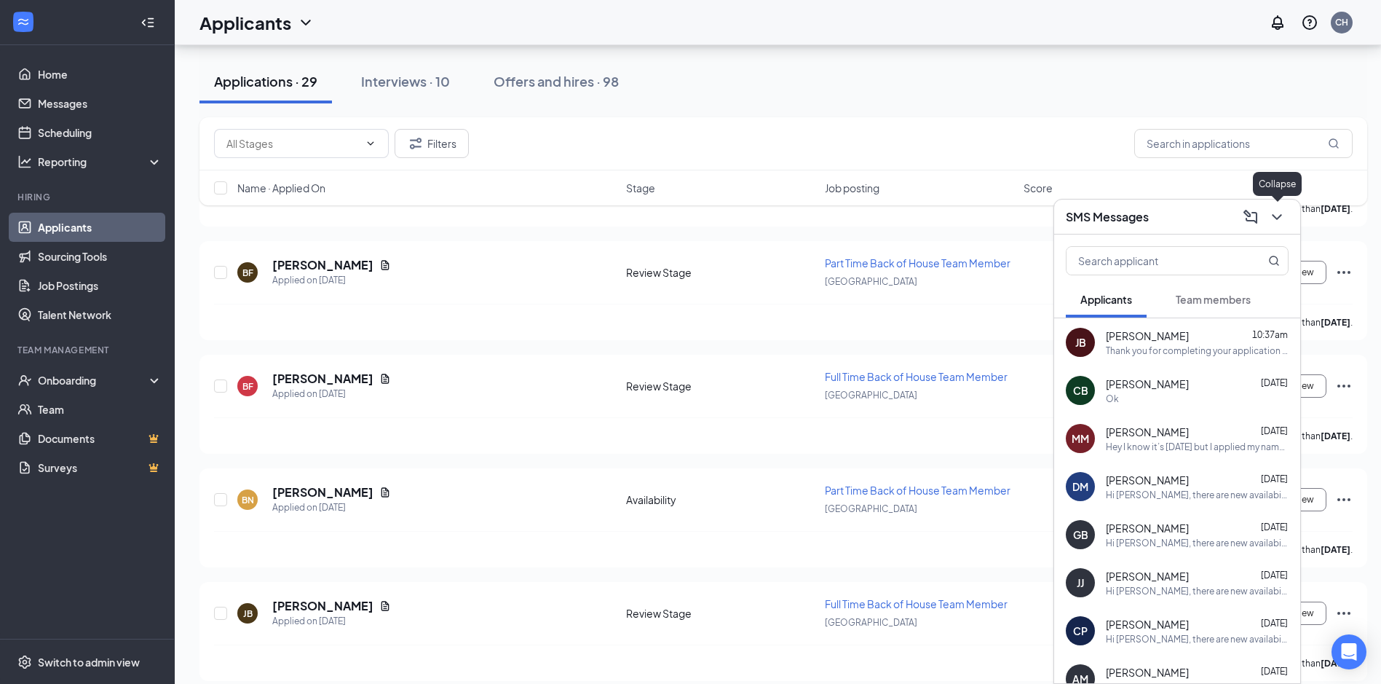
click at [670, 219] on icon "ChevronDown" at bounding box center [1276, 216] width 17 height 17
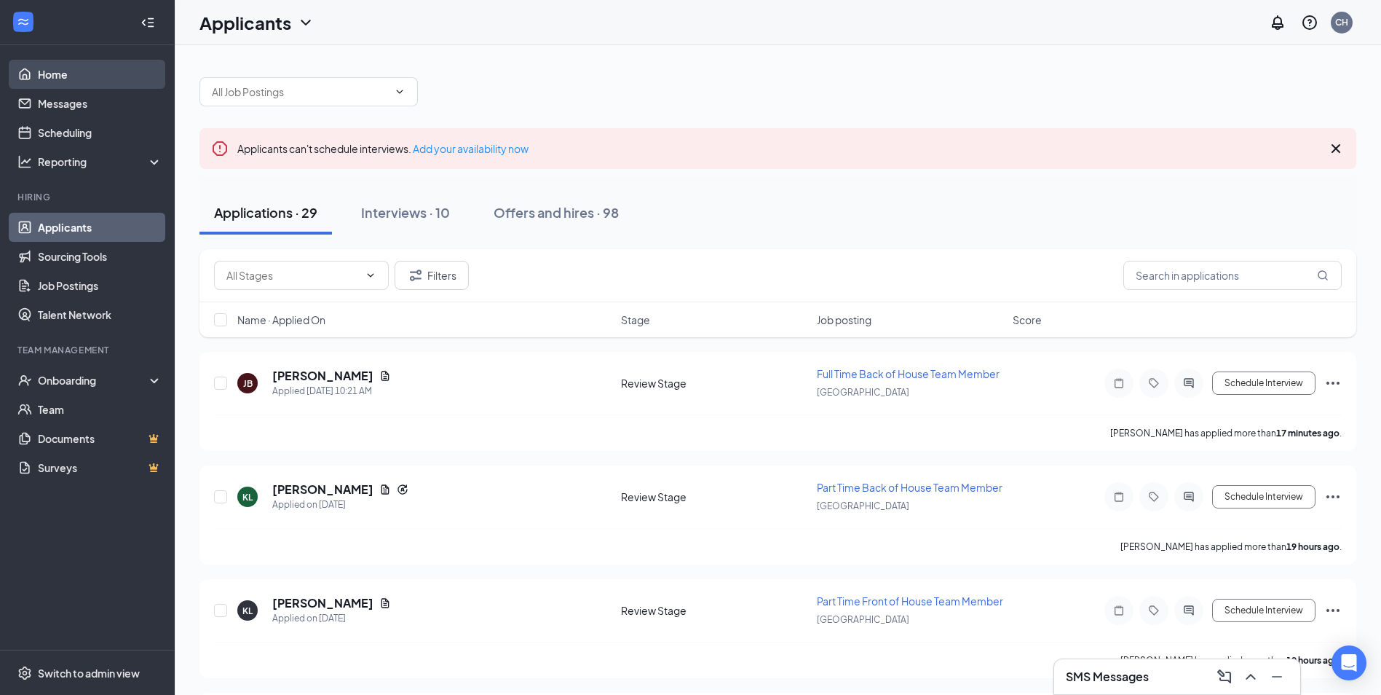
click at [58, 79] on link "Home" at bounding box center [100, 74] width 124 height 29
